Goal: Task Accomplishment & Management: Manage account settings

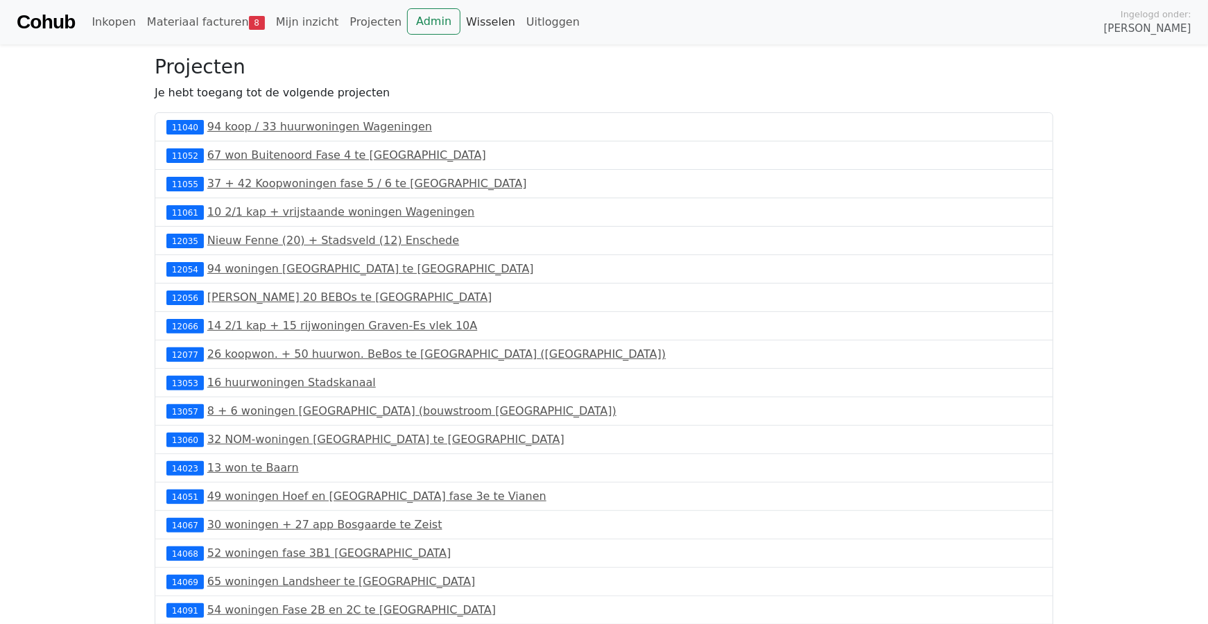
click at [461, 24] on link "Wisselen" at bounding box center [491, 22] width 60 height 28
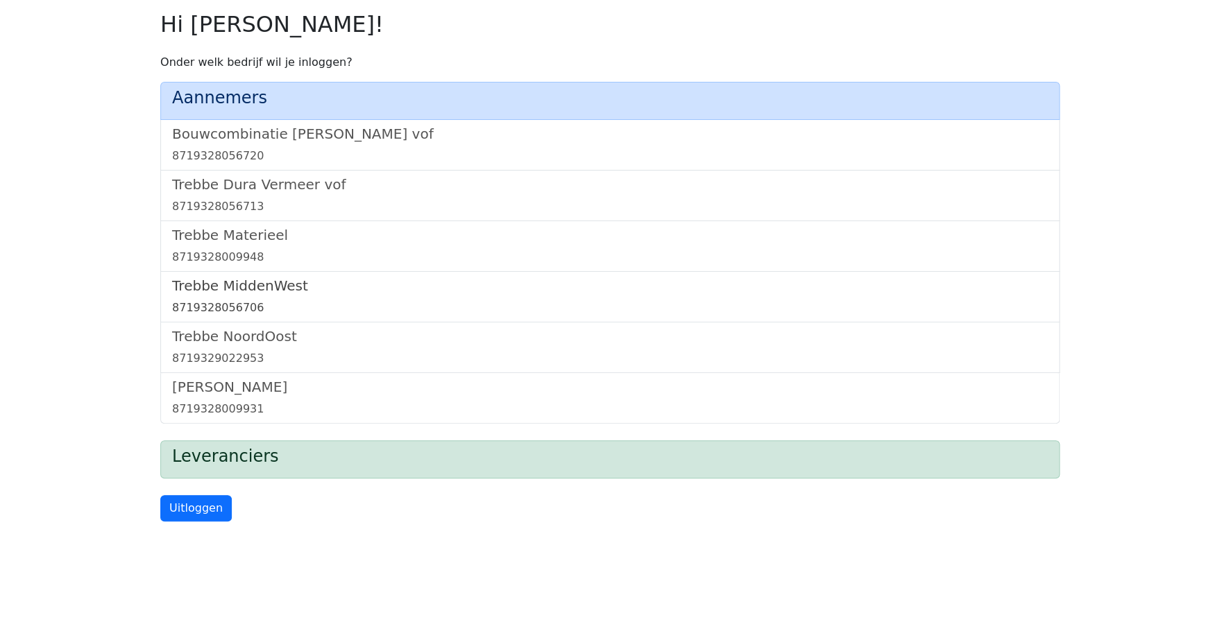
click at [264, 286] on h5 "Trebbe MiddenWest" at bounding box center [609, 285] width 875 height 17
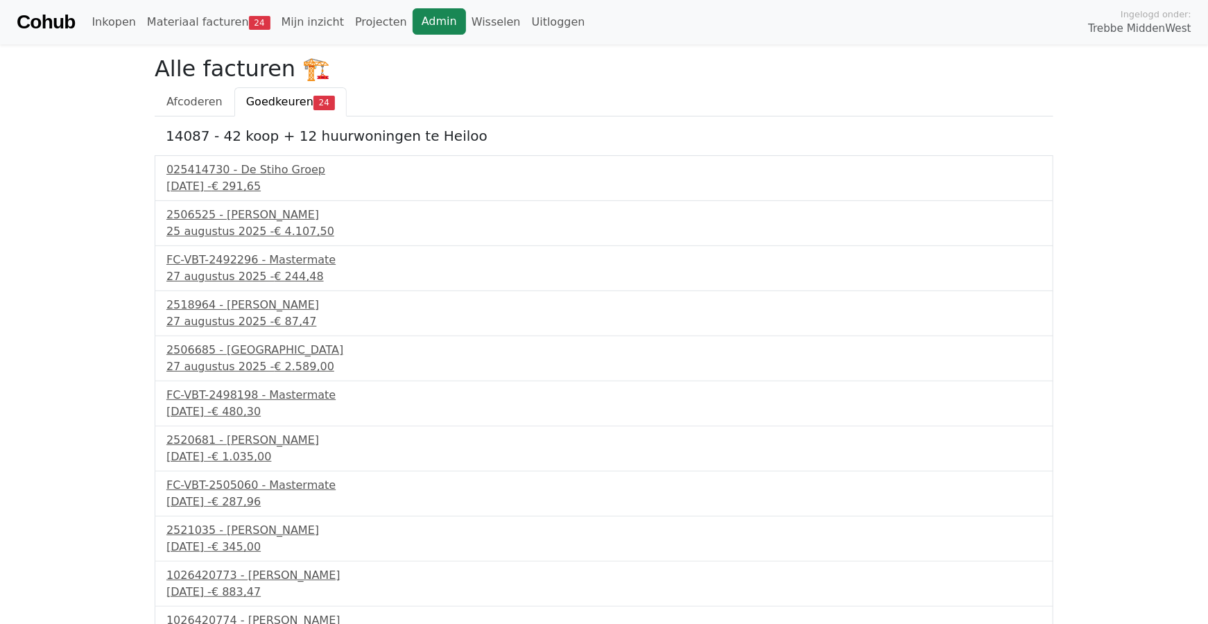
click at [427, 19] on link "Admin" at bounding box center [439, 21] width 53 height 26
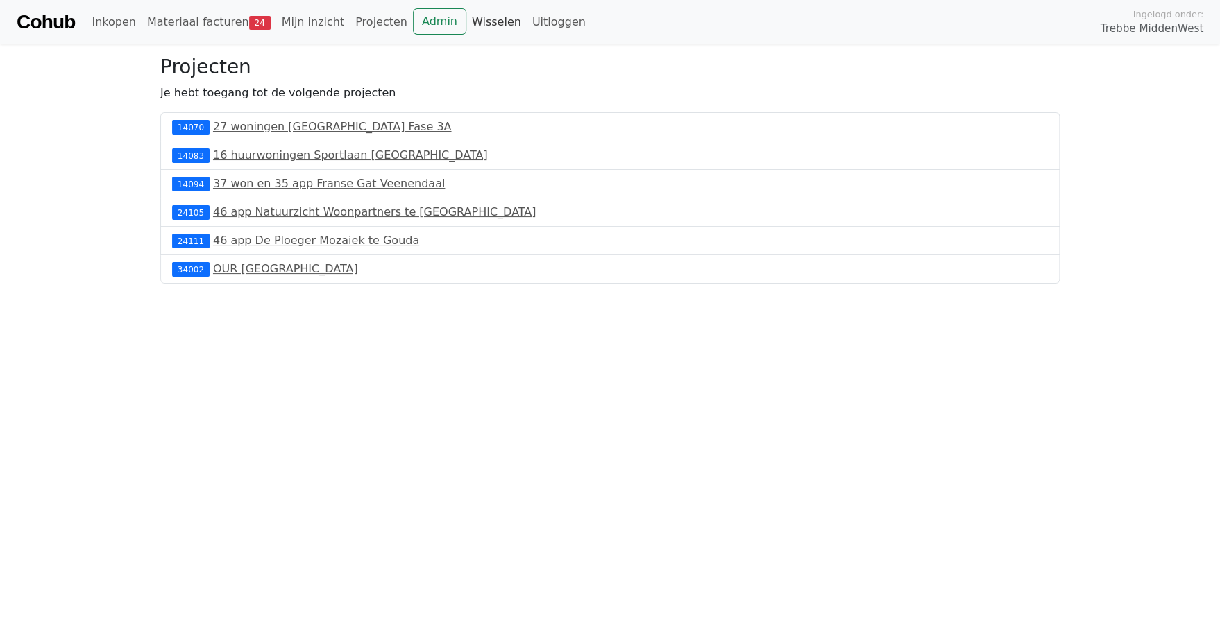
click at [479, 22] on link "Wisselen" at bounding box center [496, 22] width 60 height 28
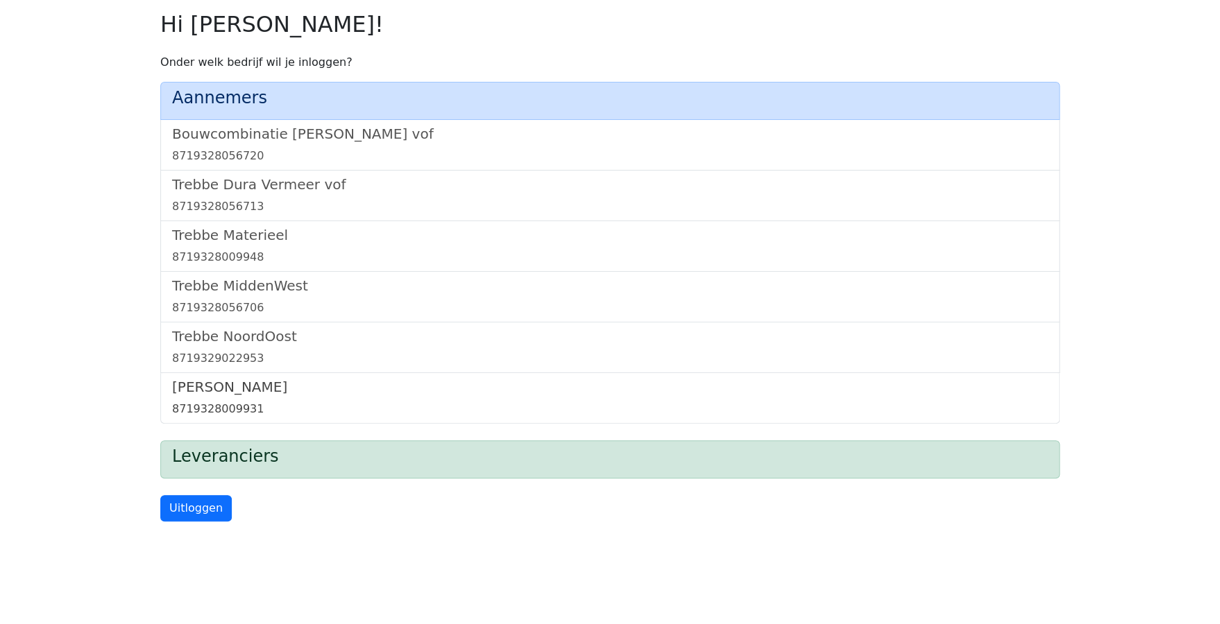
click at [207, 388] on h5 "[PERSON_NAME]" at bounding box center [609, 387] width 875 height 17
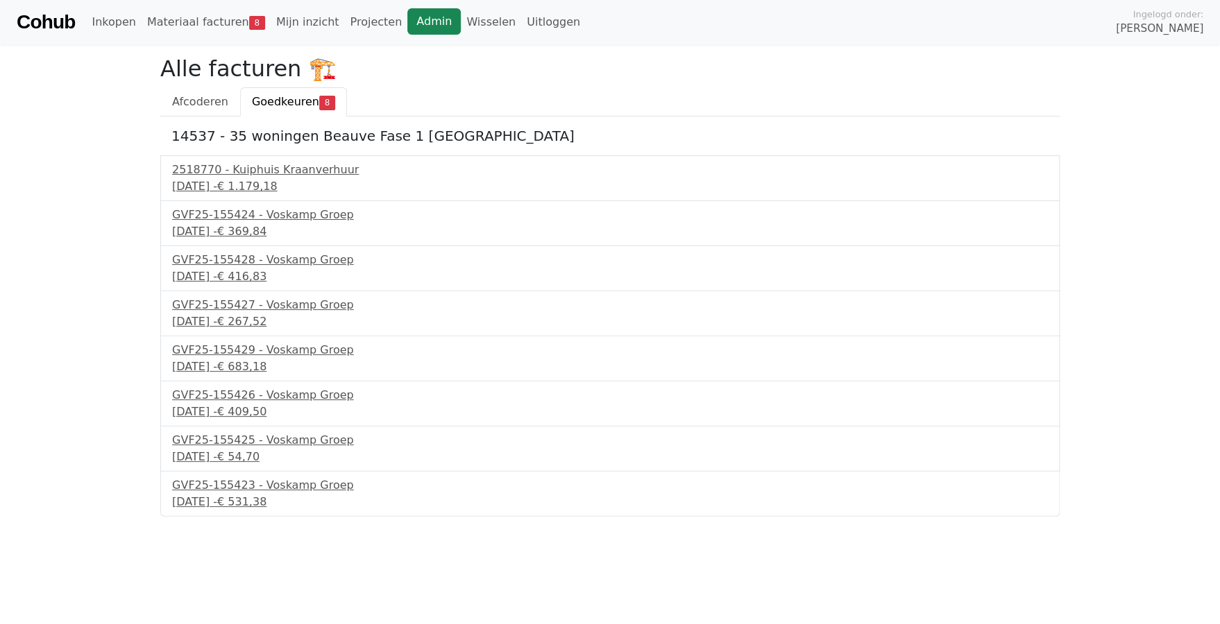
click at [407, 22] on link "Admin" at bounding box center [433, 21] width 53 height 26
